Goal: Find contact information: Find contact information

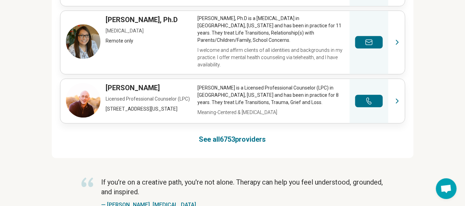
scroll to position [575, 1]
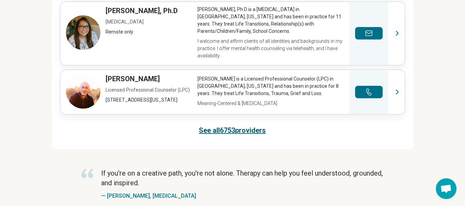
click at [241, 130] on link "See all 6753 providers" at bounding box center [232, 130] width 67 height 10
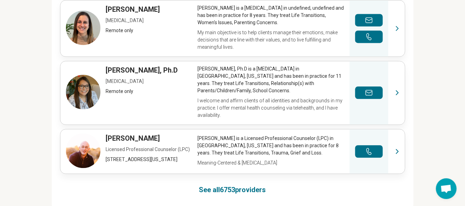
scroll to position [505, 1]
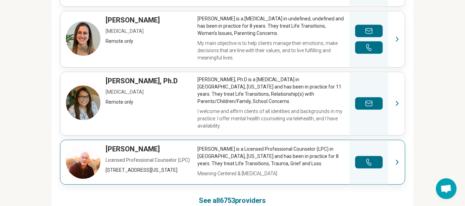
click at [238, 155] on link "View profile" at bounding box center [232, 162] width 345 height 44
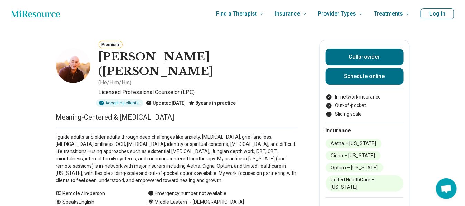
click at [80, 67] on img at bounding box center [73, 65] width 35 height 35
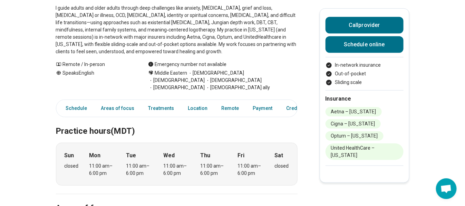
scroll to position [207, 0]
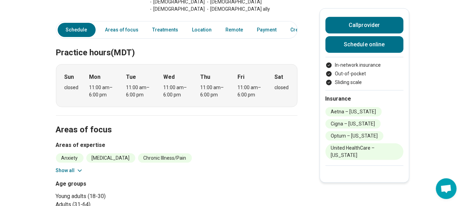
click at [78, 167] on icon at bounding box center [79, 170] width 7 height 7
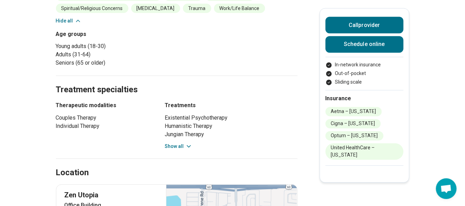
scroll to position [414, 0]
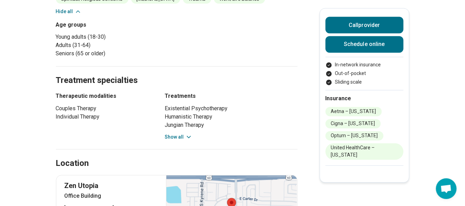
click at [182, 134] on button "Show all" at bounding box center [178, 137] width 27 height 7
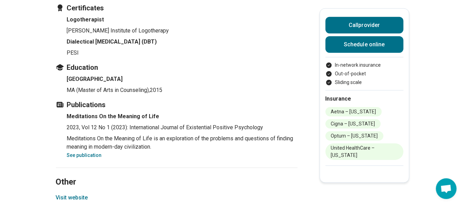
scroll to position [1050, 0]
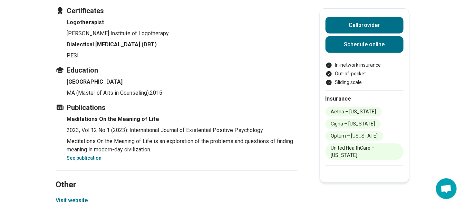
click at [81, 196] on button "Visit website" at bounding box center [72, 200] width 32 height 8
